Goal: Transaction & Acquisition: Subscribe to service/newsletter

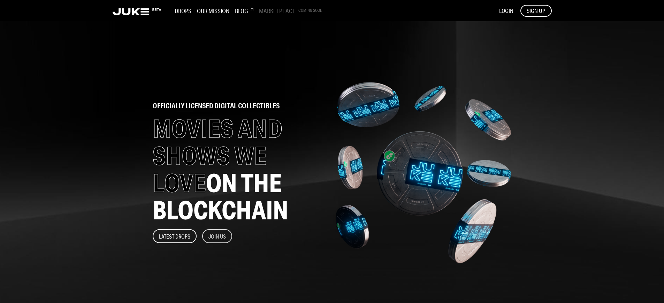
click at [217, 236] on button "Join Us" at bounding box center [217, 236] width 30 height 14
click at [535, 10] on span "SIGN UP" at bounding box center [535, 11] width 18 height 8
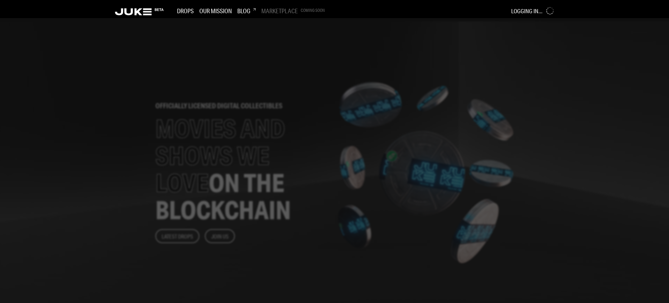
click at [276, 152] on div at bounding box center [334, 160] width 669 height 285
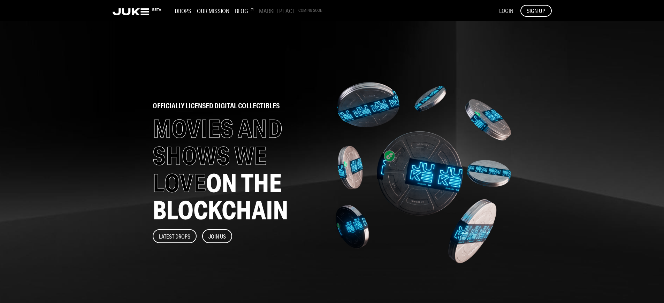
click at [505, 10] on span "LOGIN" at bounding box center [506, 10] width 14 height 7
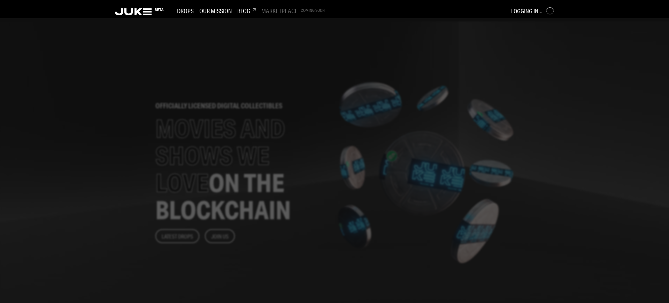
click at [276, 152] on div at bounding box center [334, 160] width 669 height 285
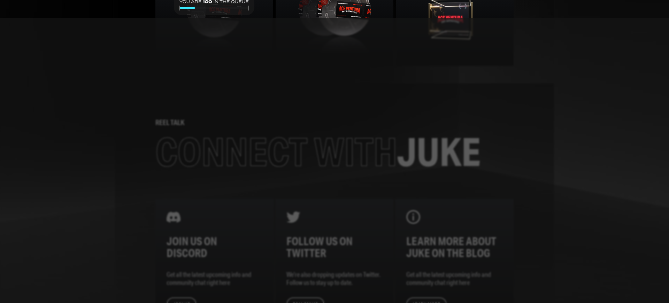
click at [276, 152] on div at bounding box center [334, 160] width 669 height 285
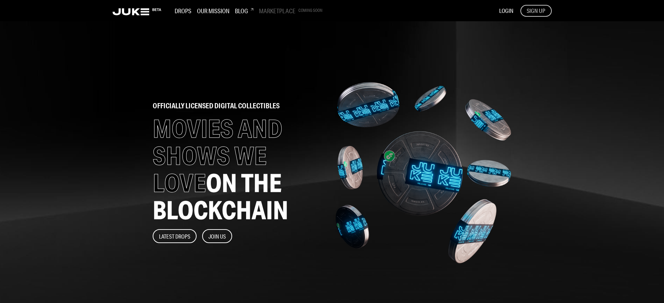
click at [535, 10] on span "SIGN UP" at bounding box center [535, 11] width 18 height 8
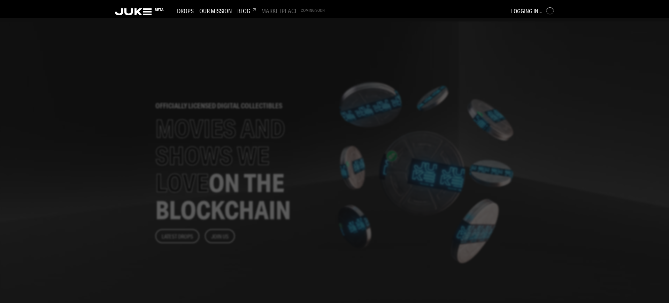
click at [276, 152] on div at bounding box center [334, 160] width 669 height 285
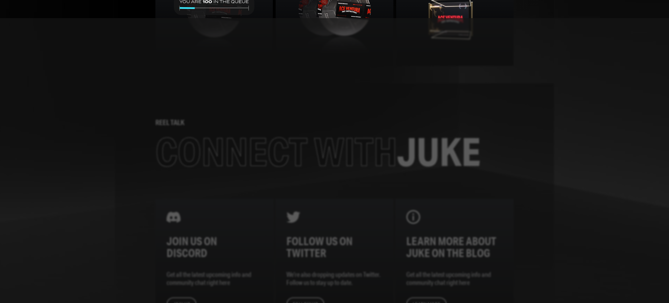
click at [276, 152] on div at bounding box center [334, 160] width 669 height 285
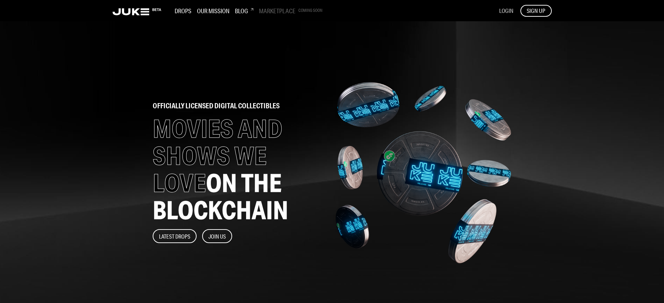
click at [505, 10] on span "LOGIN" at bounding box center [506, 10] width 14 height 7
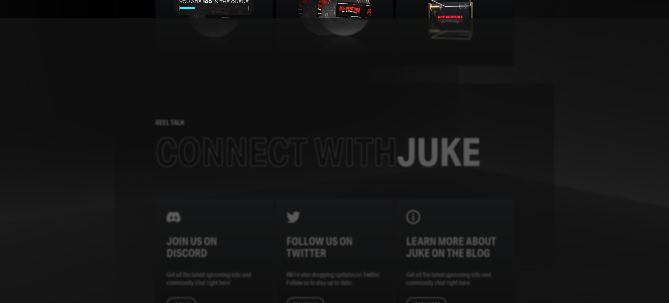
scroll to position [876, 0]
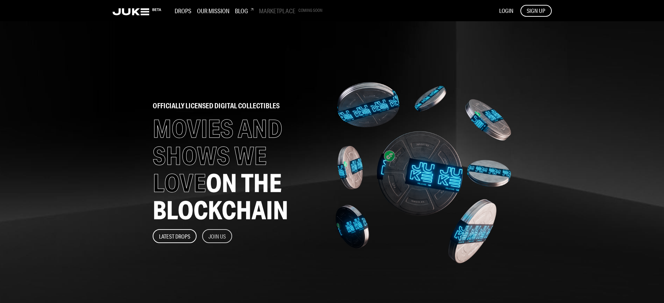
click at [217, 236] on button "Join Us" at bounding box center [217, 236] width 30 height 14
